Goal: Check status: Check status

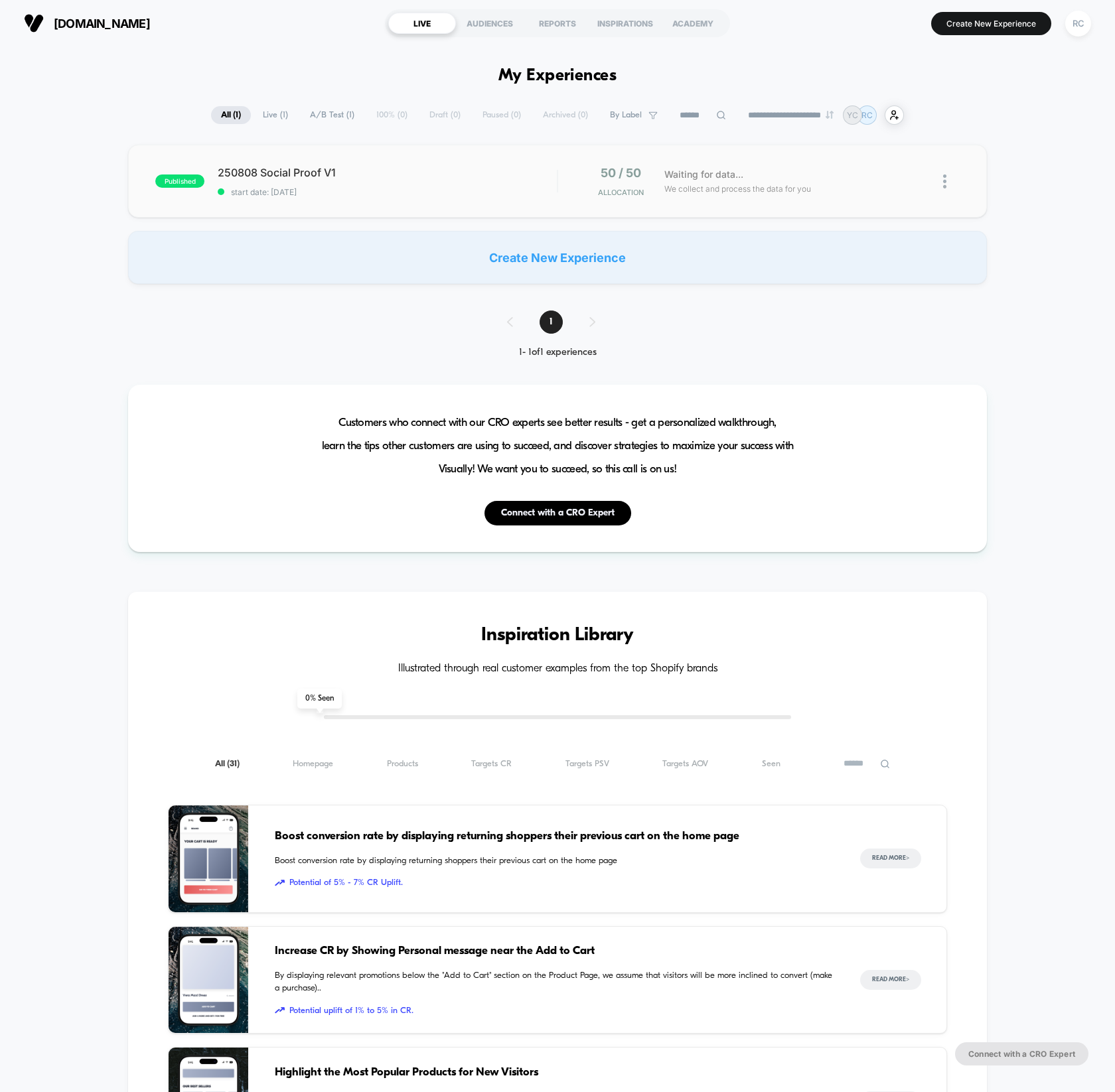
click at [943, 185] on img at bounding box center [945, 181] width 3 height 14
click at [731, 161] on div "published 250808 Social Proof V1 start date: [DATE] 50 / 50 Allocation Waiting …" at bounding box center [557, 181] width 858 height 73
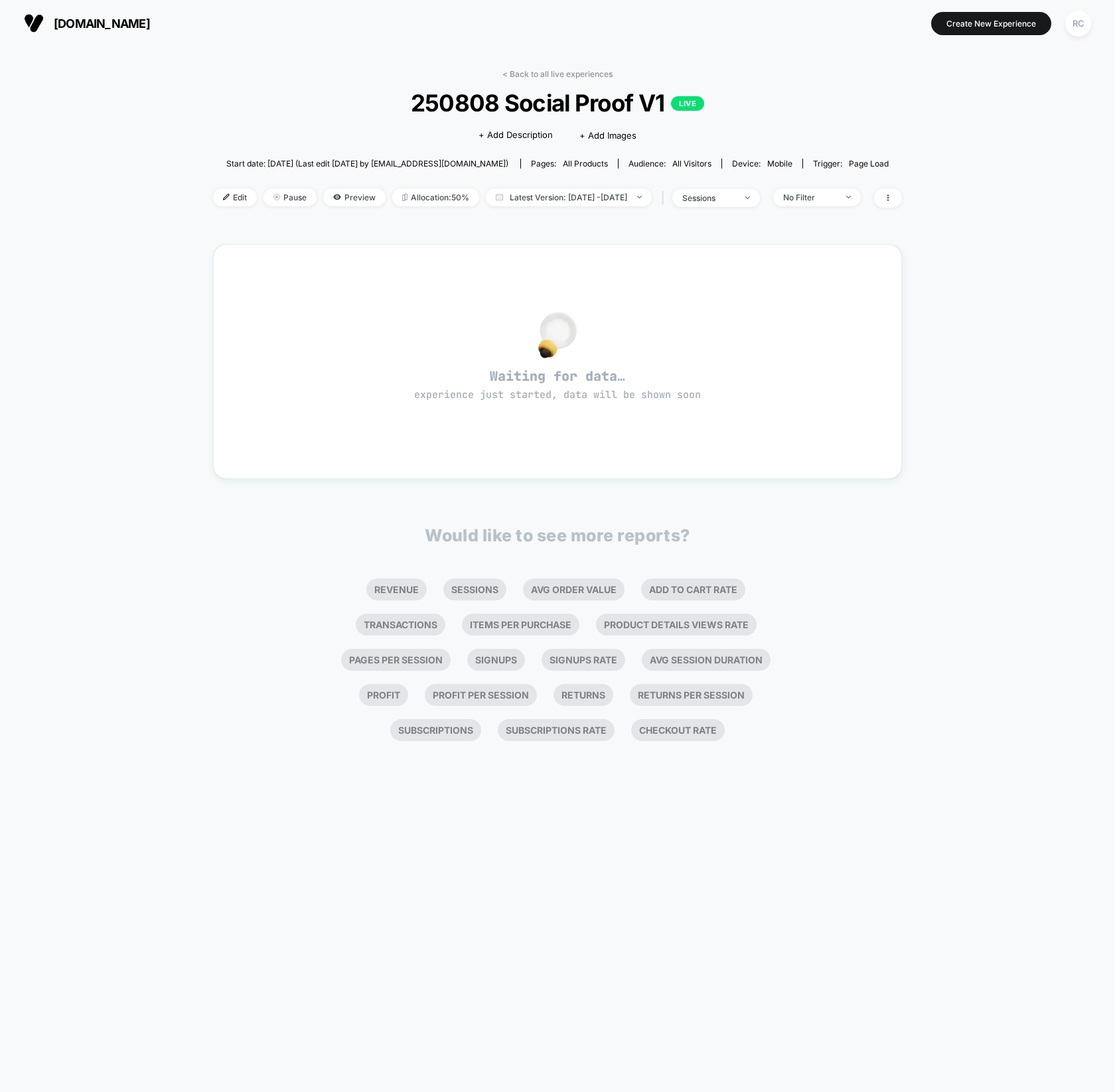
click at [982, 166] on div "< Back to all live experiences 250808 Social Proof V1 LIVE Click to edit experi…" at bounding box center [558, 569] width 1115 height 1046
